Goal: Task Accomplishment & Management: Manage account settings

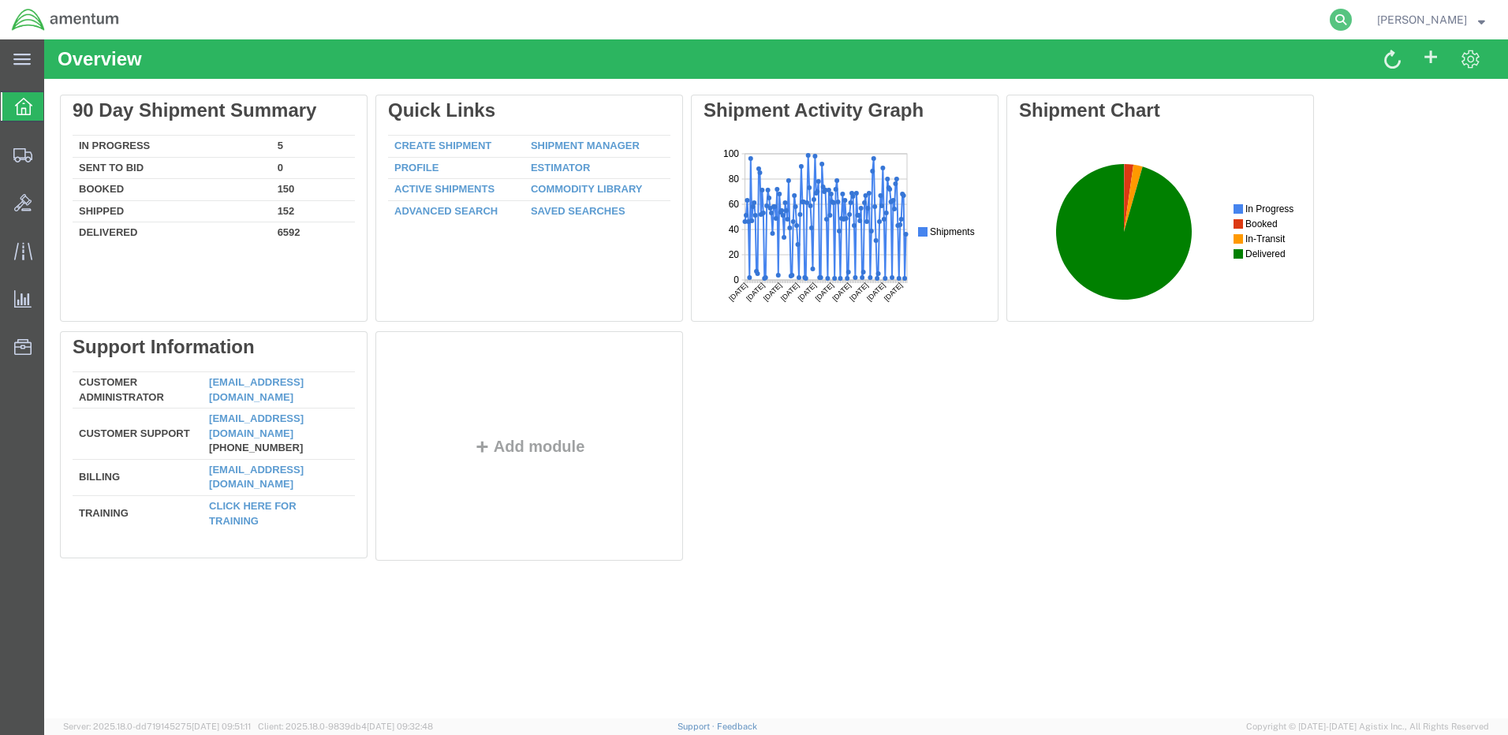
click at [1352, 23] on icon at bounding box center [1341, 20] width 22 height 22
paste input "DCO-25254-168059"
type input "DCO-25254-168059"
click at [1352, 21] on icon at bounding box center [1341, 20] width 22 height 22
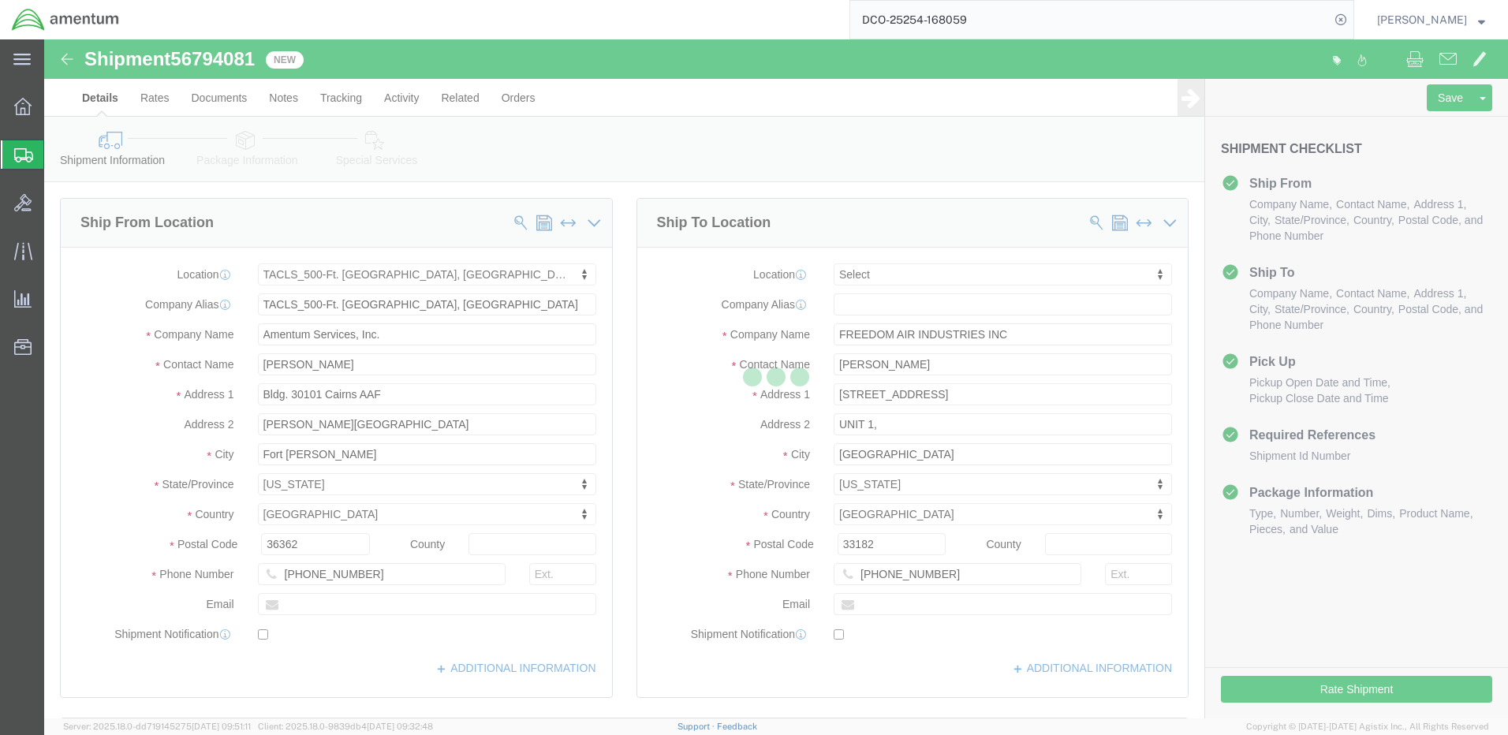
select select "42684"
select select
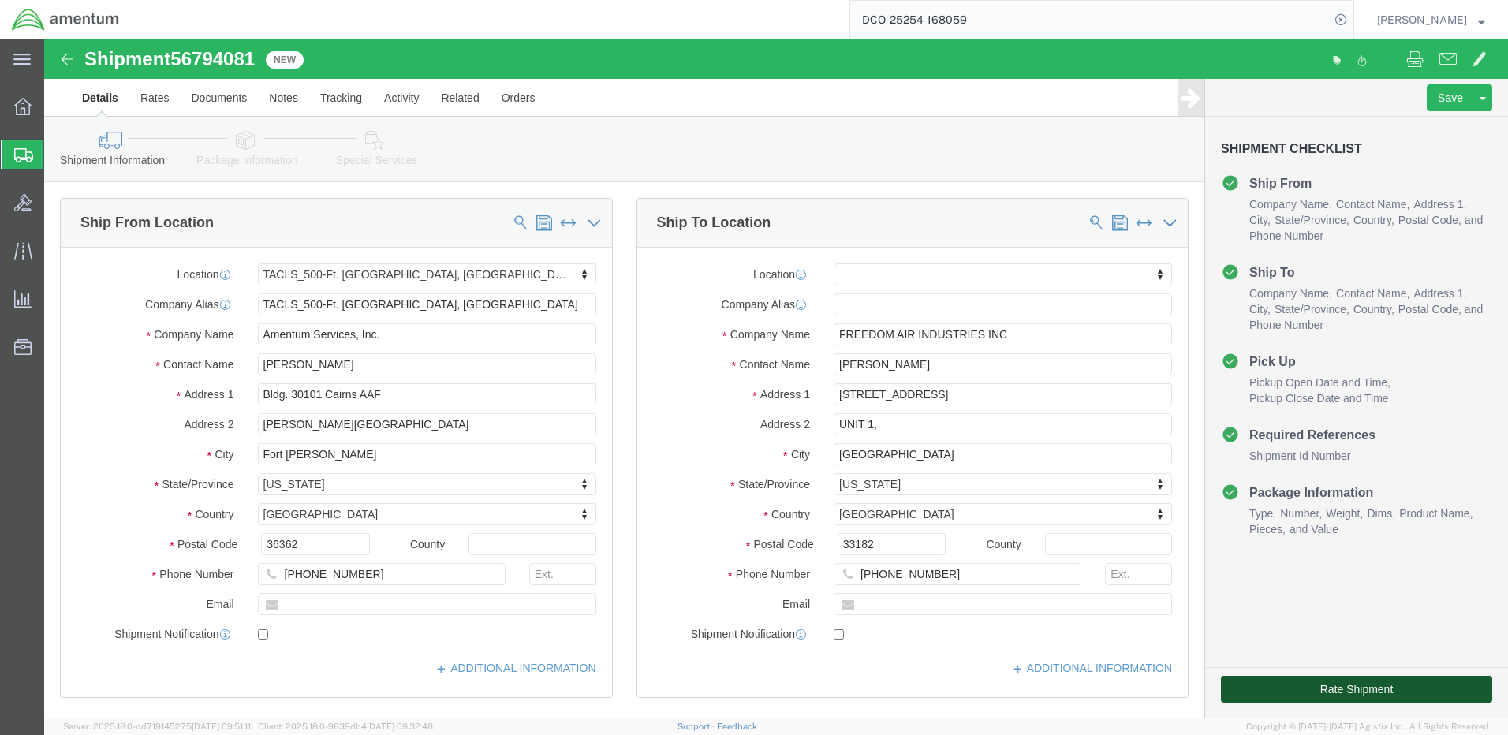
click button "Rate Shipment"
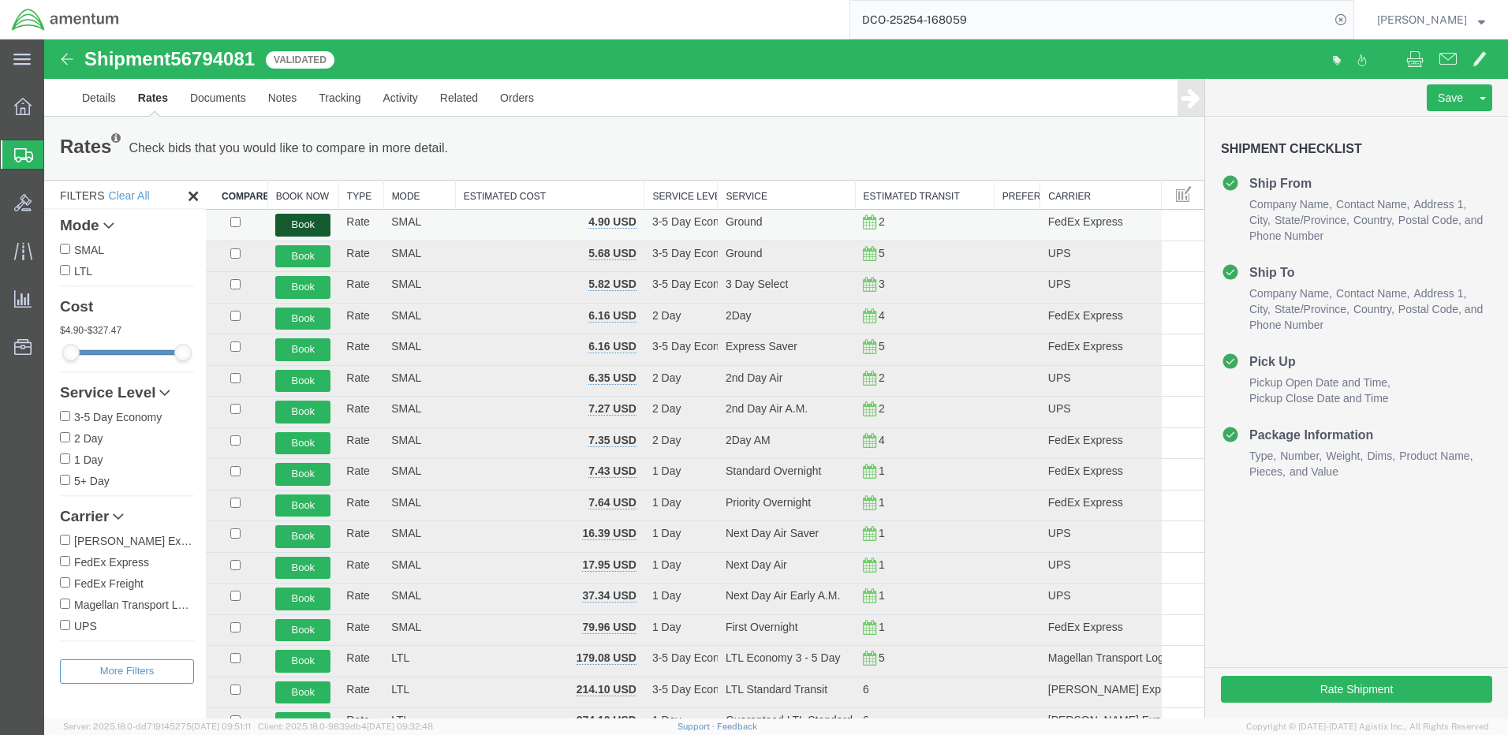
click at [305, 221] on button "Book" at bounding box center [302, 225] width 55 height 23
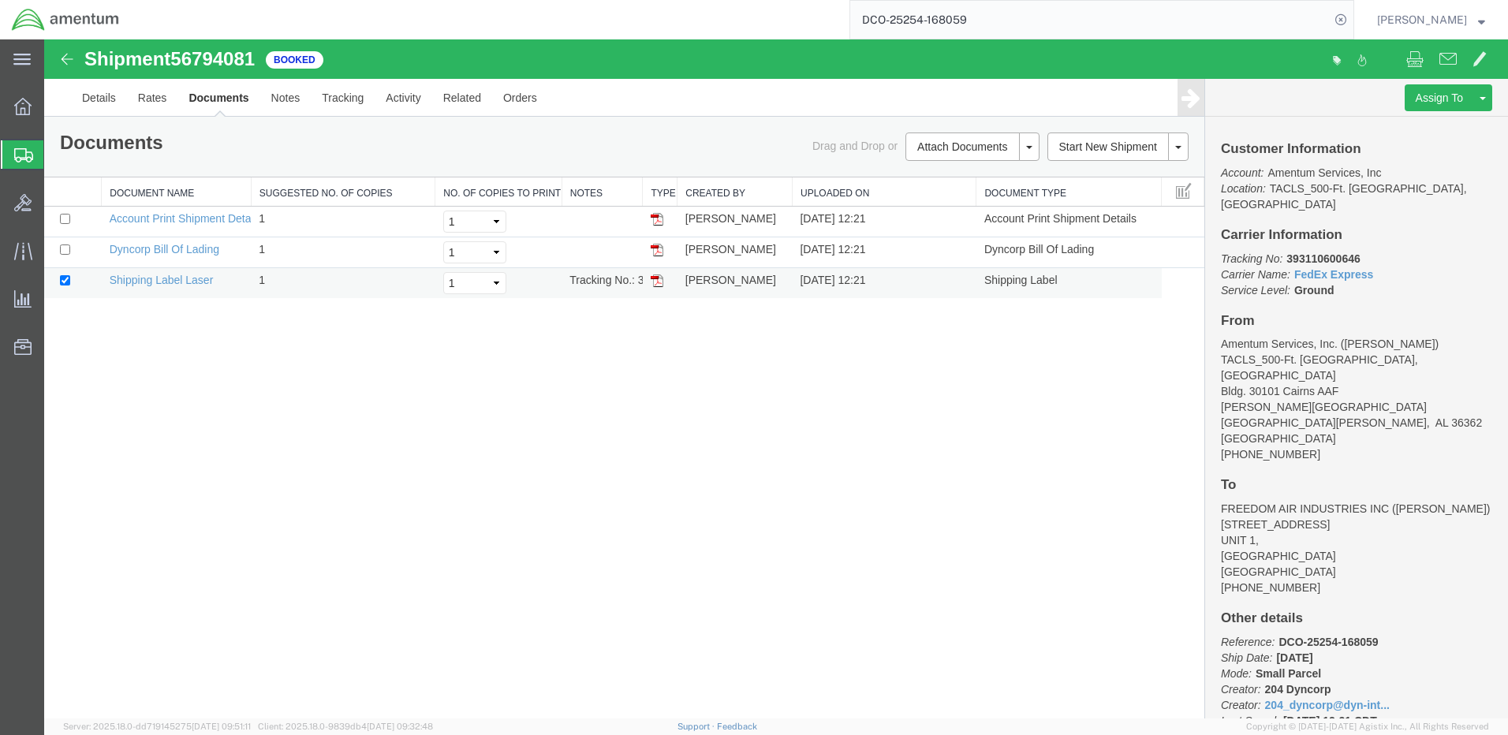
click at [652, 282] on img at bounding box center [657, 281] width 13 height 13
click at [92, 99] on link "Details" at bounding box center [99, 98] width 56 height 38
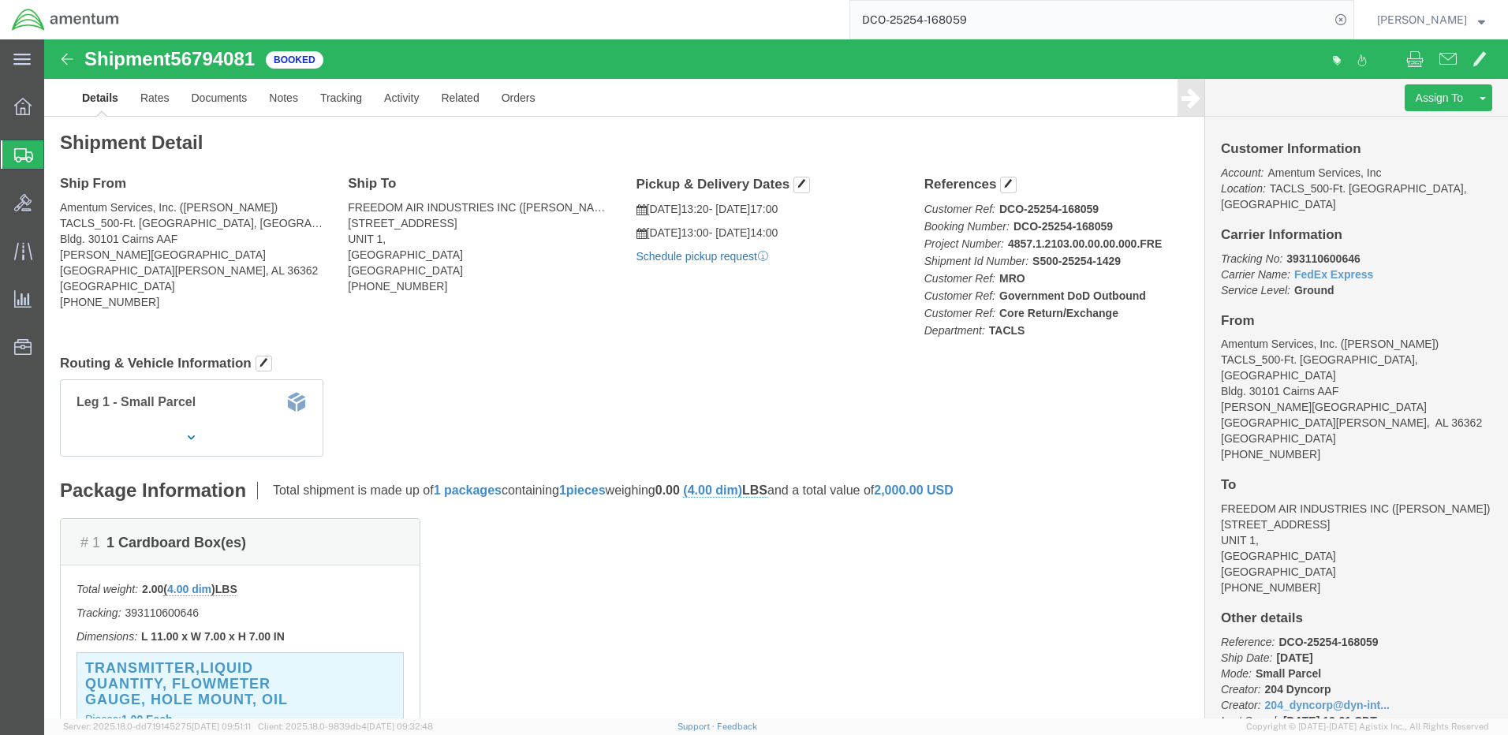
click link "Schedule pickup request"
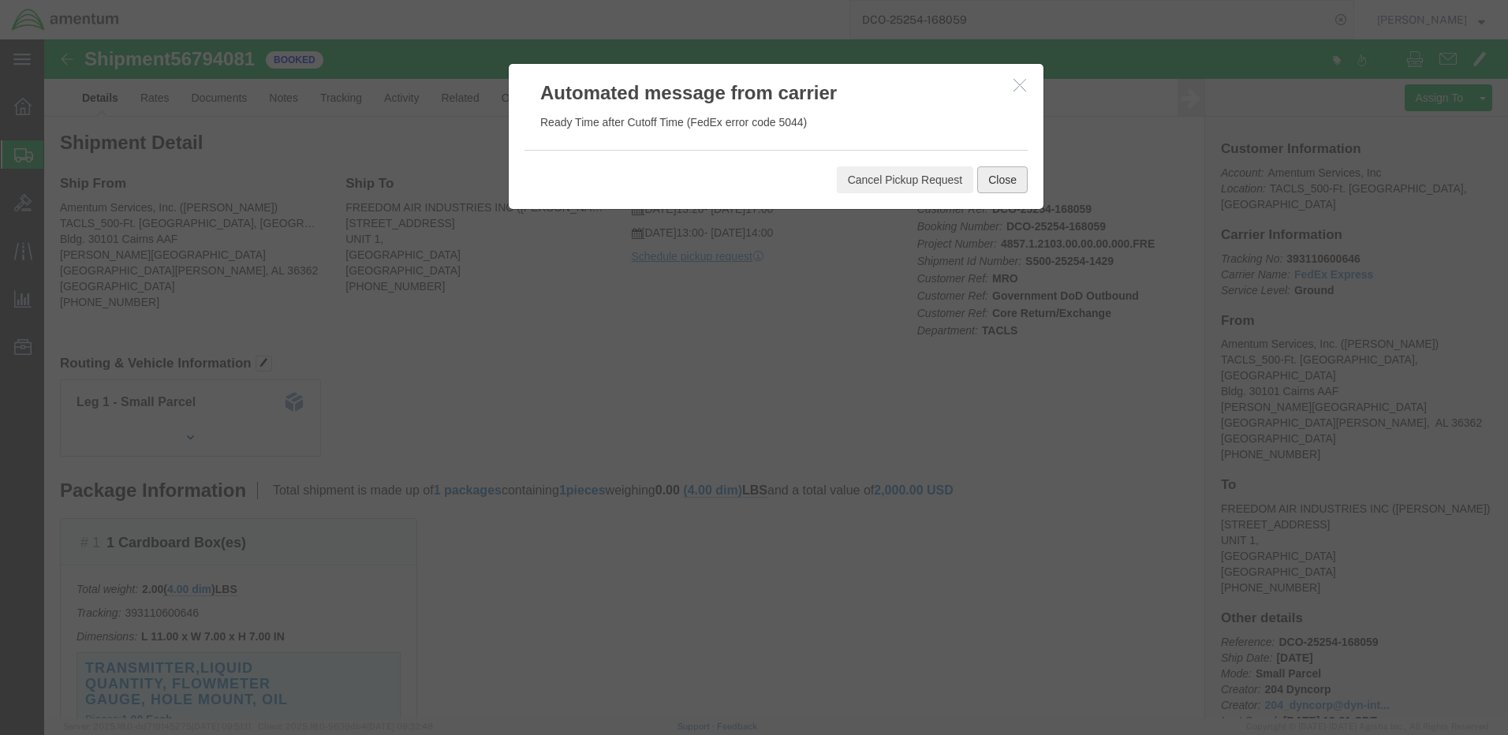
click button "Close"
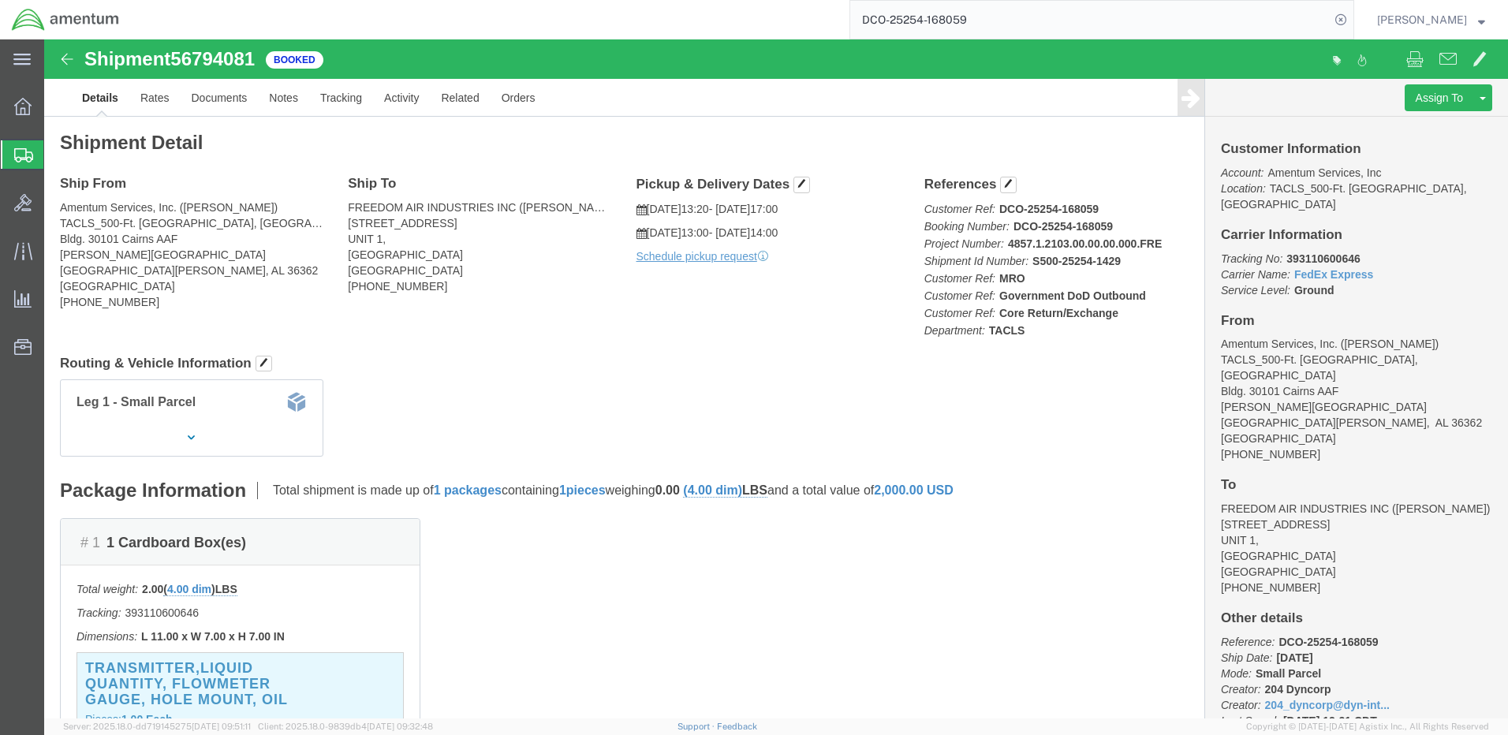
click at [1479, 20] on strong "button" at bounding box center [1481, 20] width 7 height 6
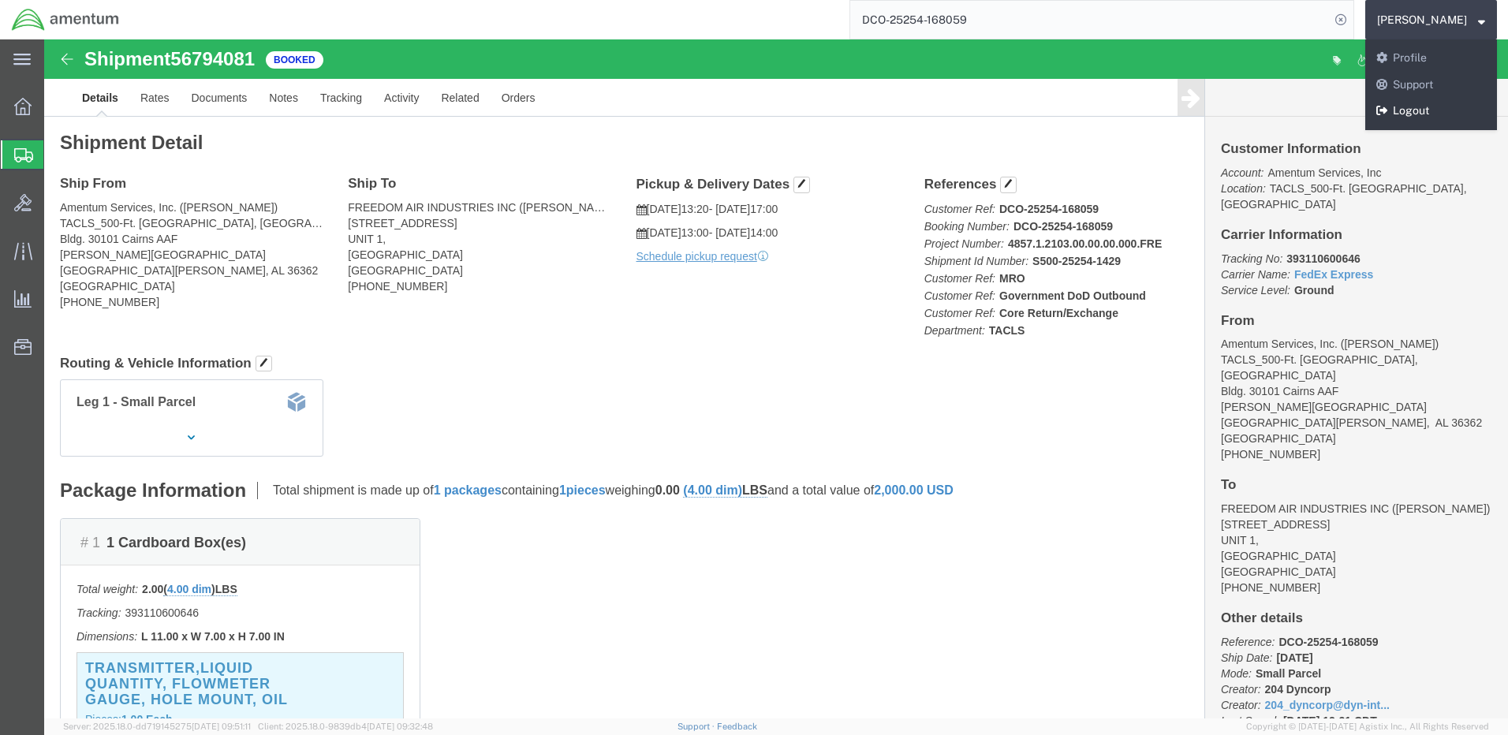
click at [1444, 106] on link "Logout" at bounding box center [1432, 111] width 132 height 27
